Goal: Navigation & Orientation: Find specific page/section

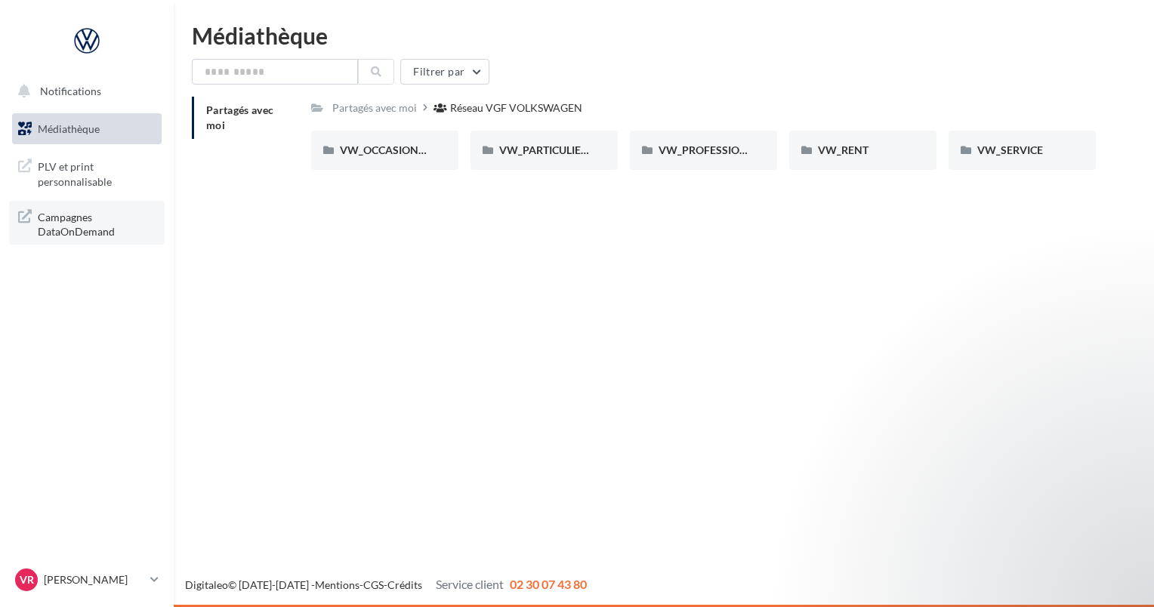
click at [89, 224] on span "Campagnes DataOnDemand" at bounding box center [97, 223] width 118 height 32
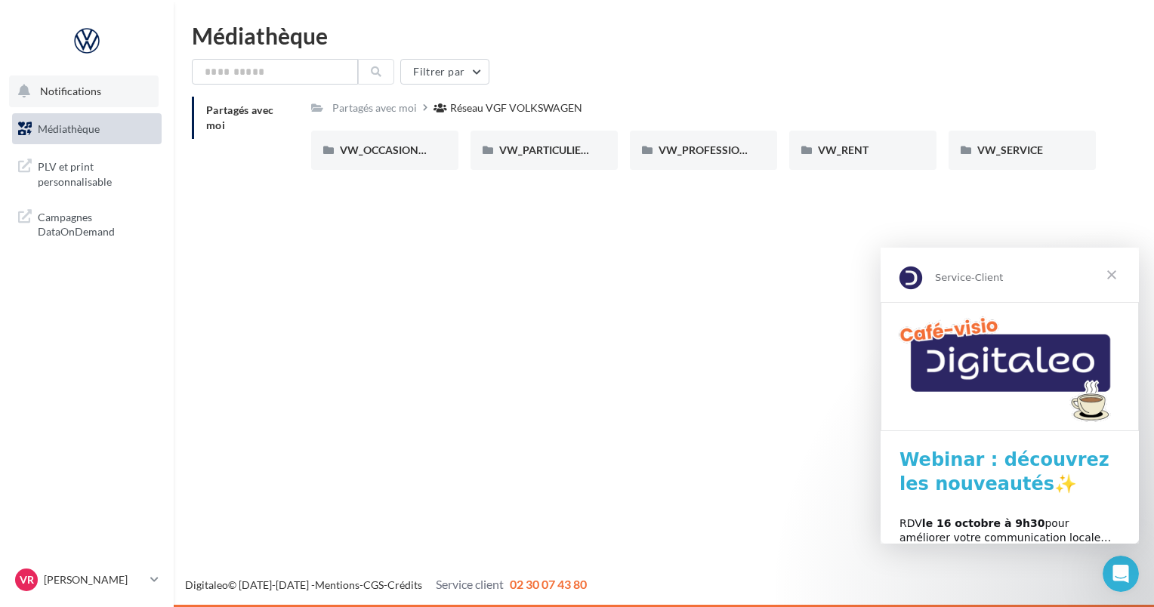
click at [95, 85] on span "Notifications" at bounding box center [70, 91] width 61 height 13
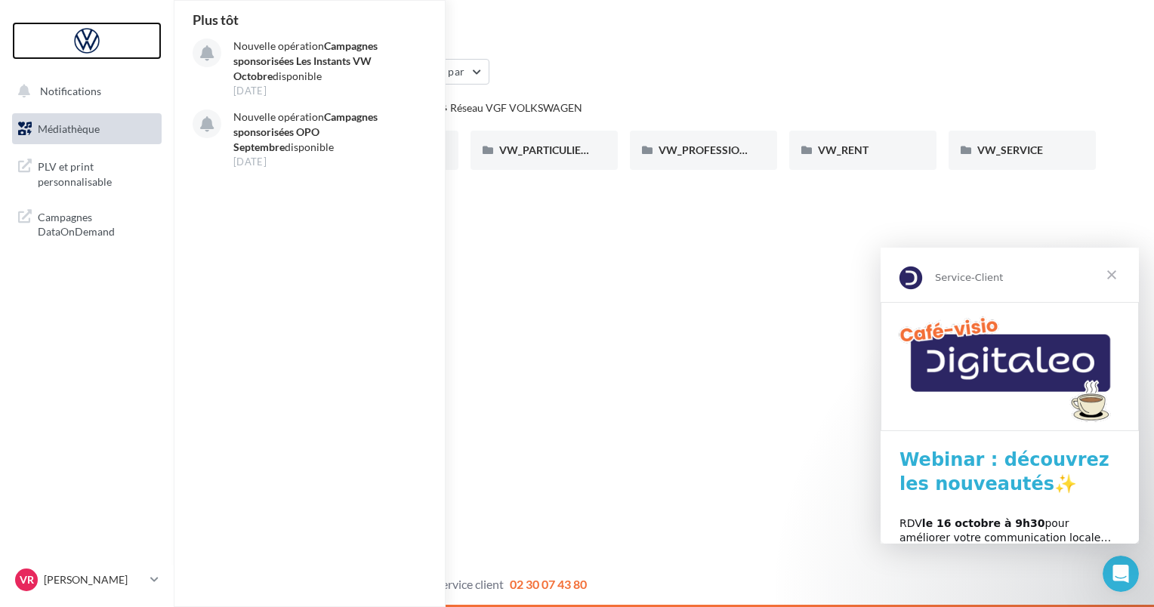
click at [95, 41] on div at bounding box center [86, 41] width 121 height 38
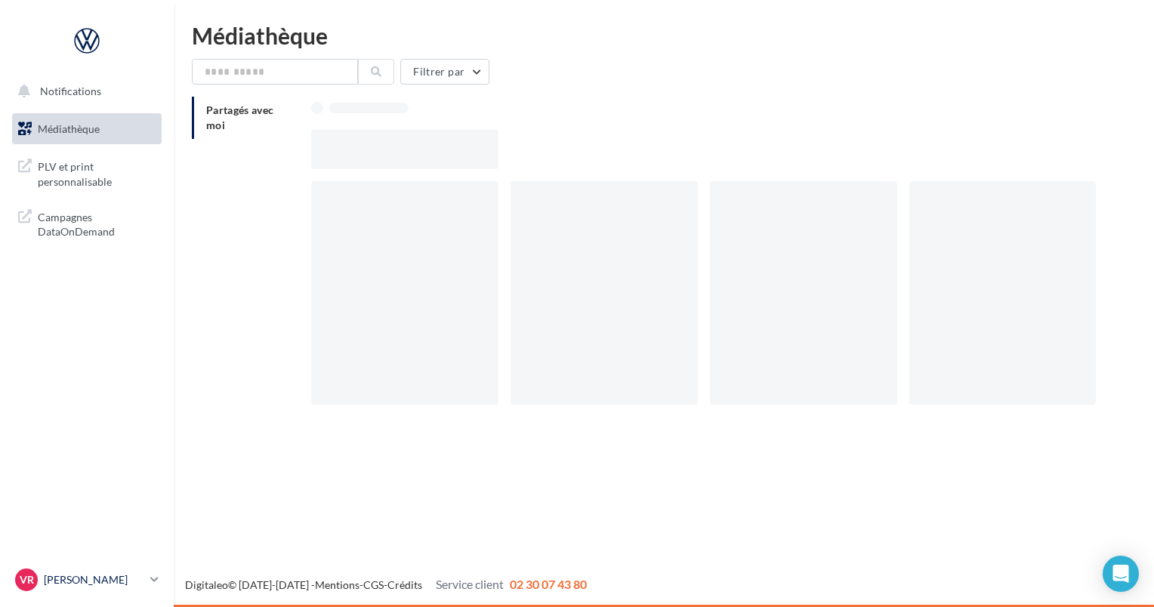
click at [103, 575] on p "[PERSON_NAME]" at bounding box center [94, 579] width 100 height 15
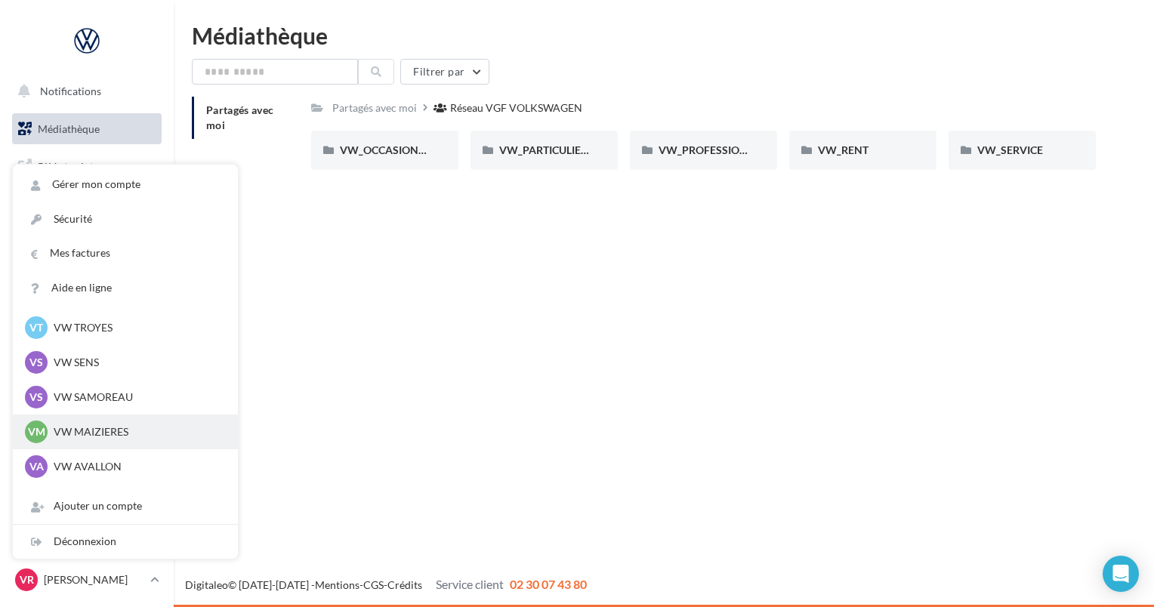
scroll to position [104, 0]
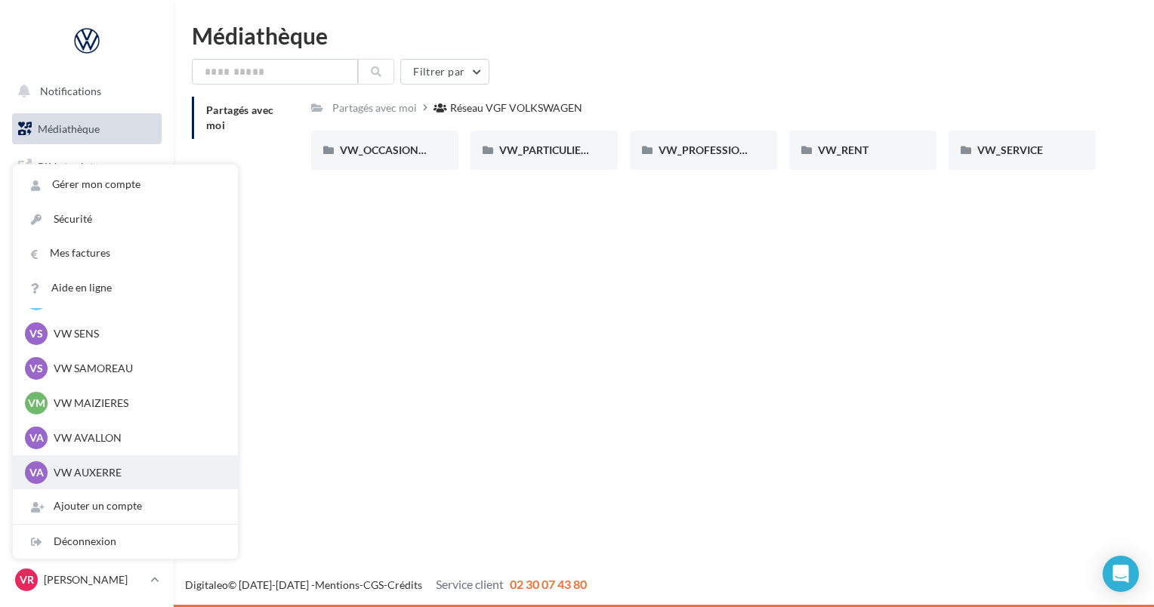
click at [103, 470] on p "VW AUXERRE" at bounding box center [137, 472] width 166 height 15
